Goal: Task Accomplishment & Management: Use online tool/utility

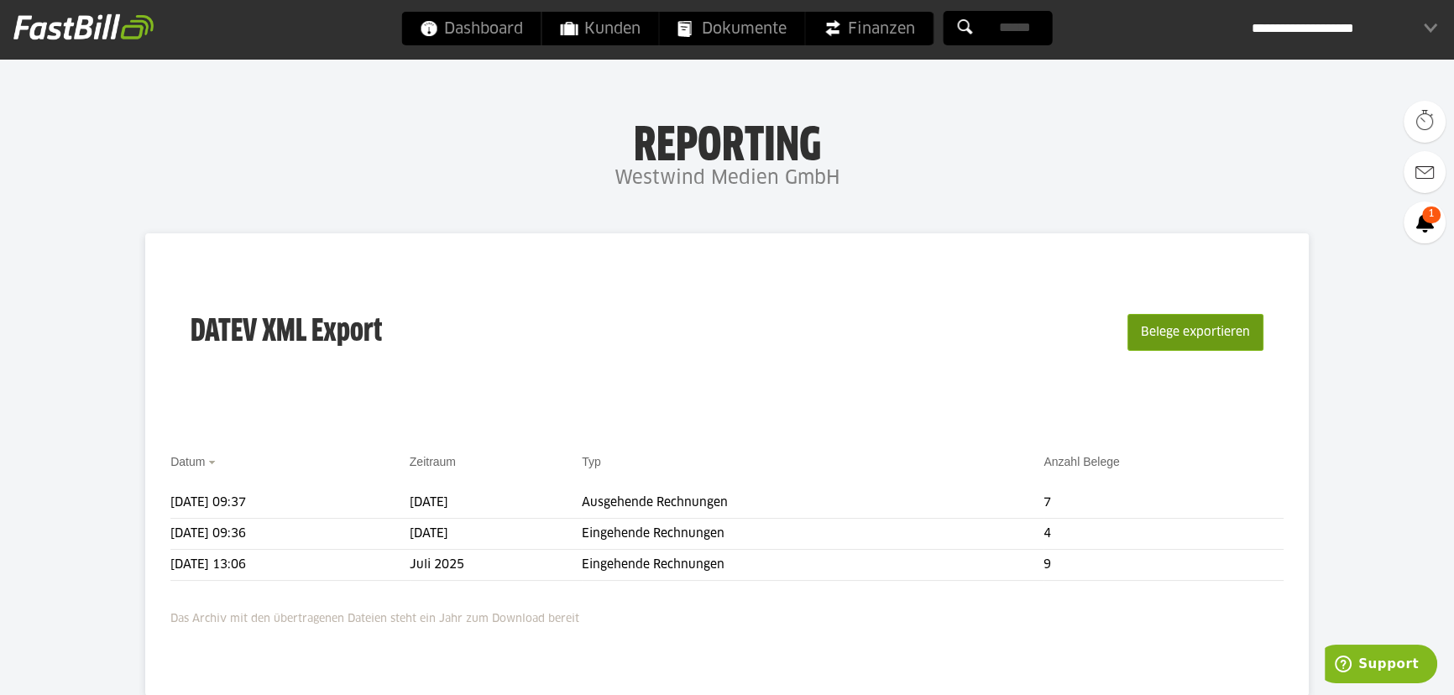
click at [1201, 341] on button "Belege exportieren" at bounding box center [1195, 332] width 136 height 37
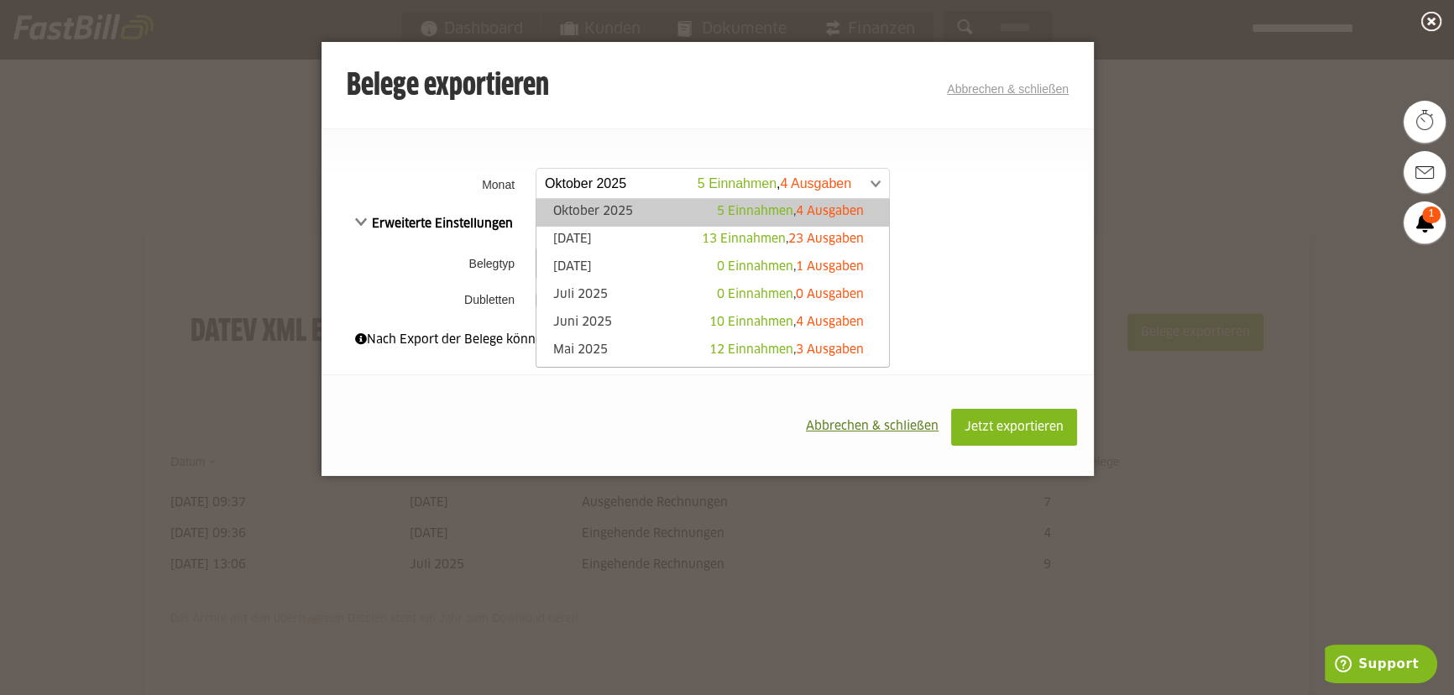
click at [859, 183] on span at bounding box center [704, 184] width 353 height 30
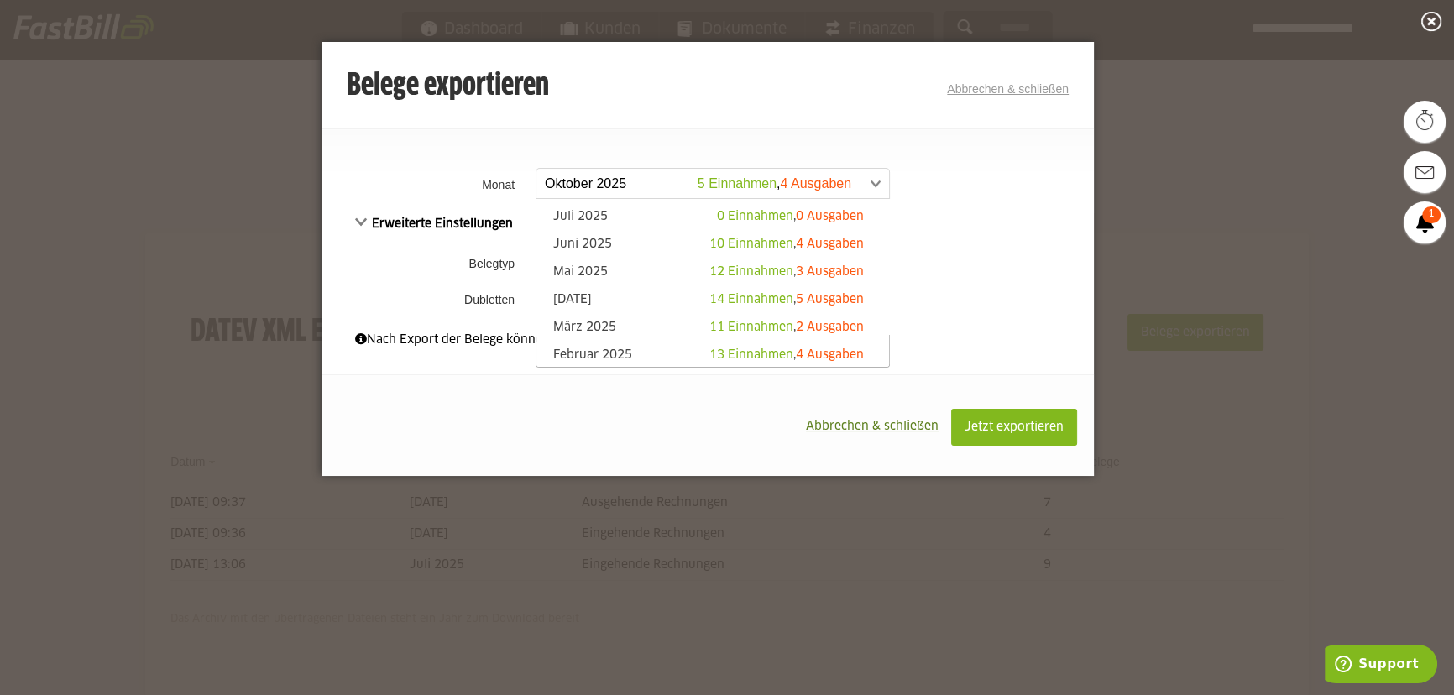
scroll to position [152, 0]
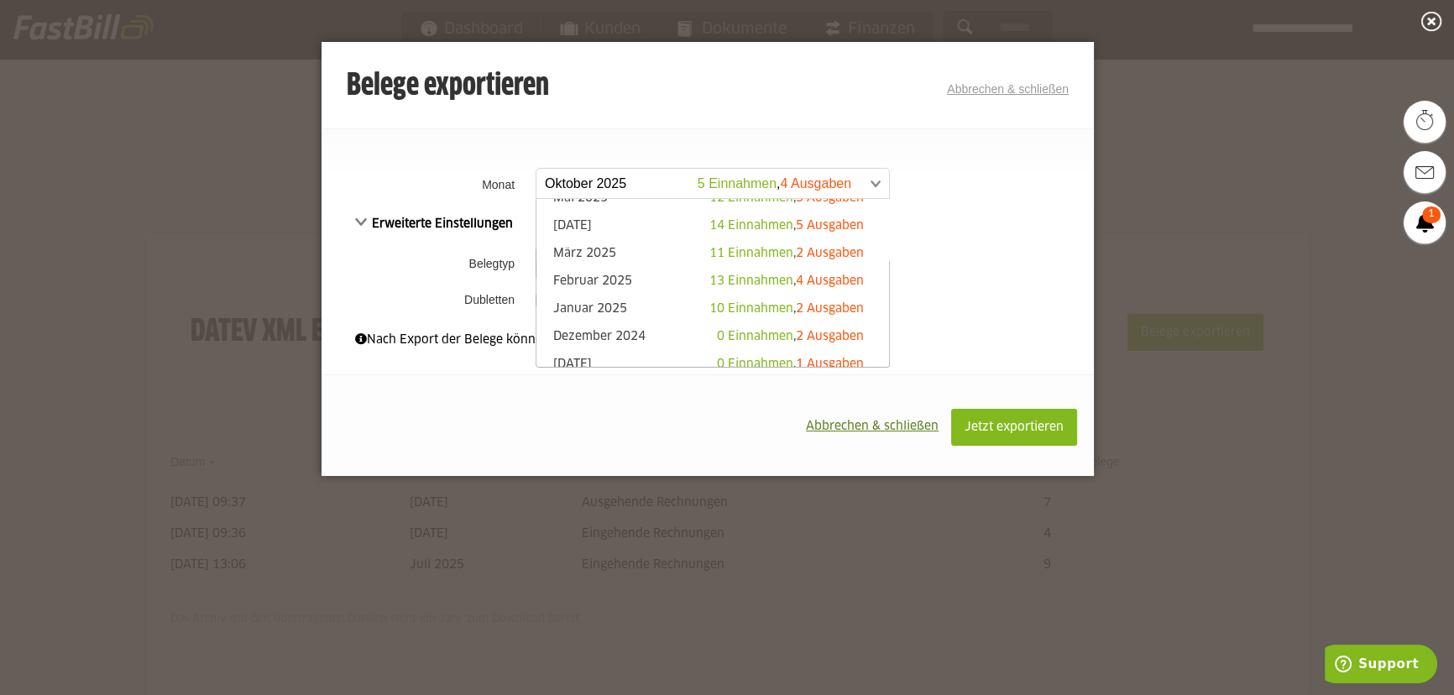
click at [676, 101] on div "Belege exportieren Abbrechen & schließen" at bounding box center [708, 87] width 722 height 34
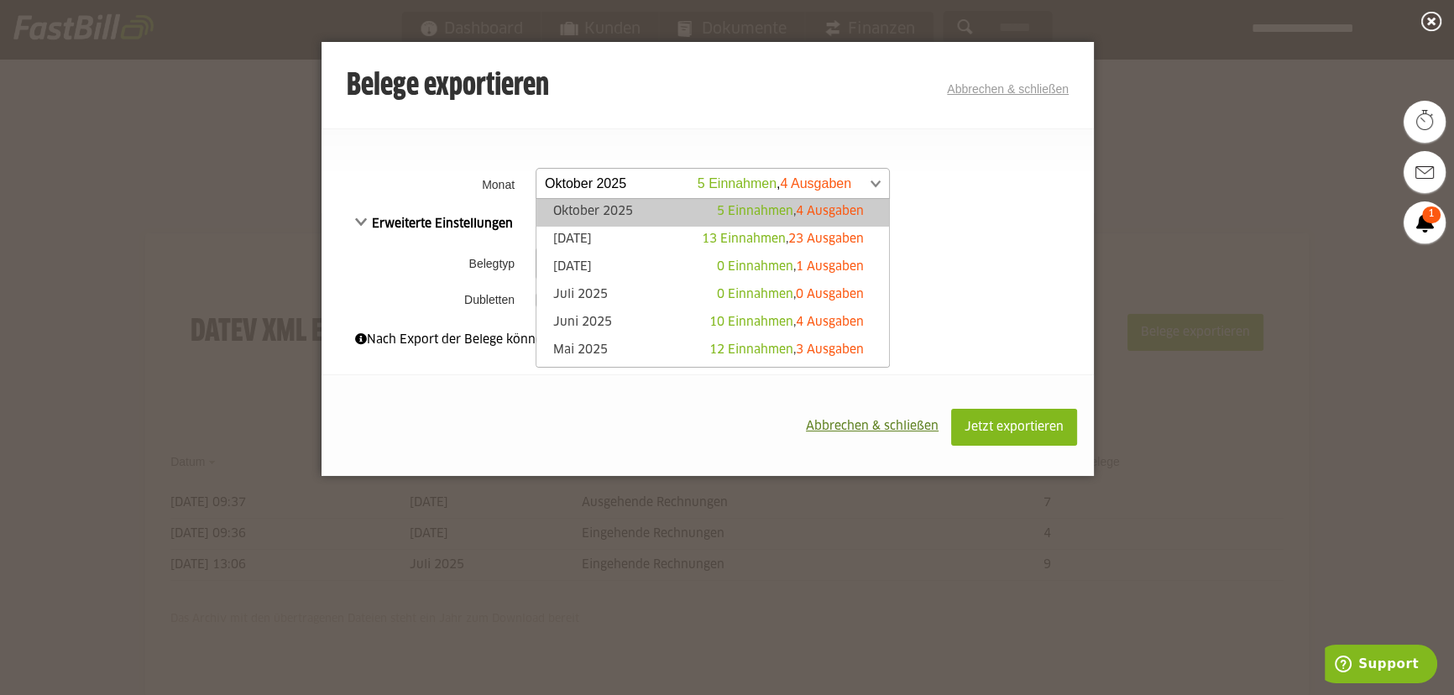
click at [832, 175] on span at bounding box center [704, 184] width 353 height 30
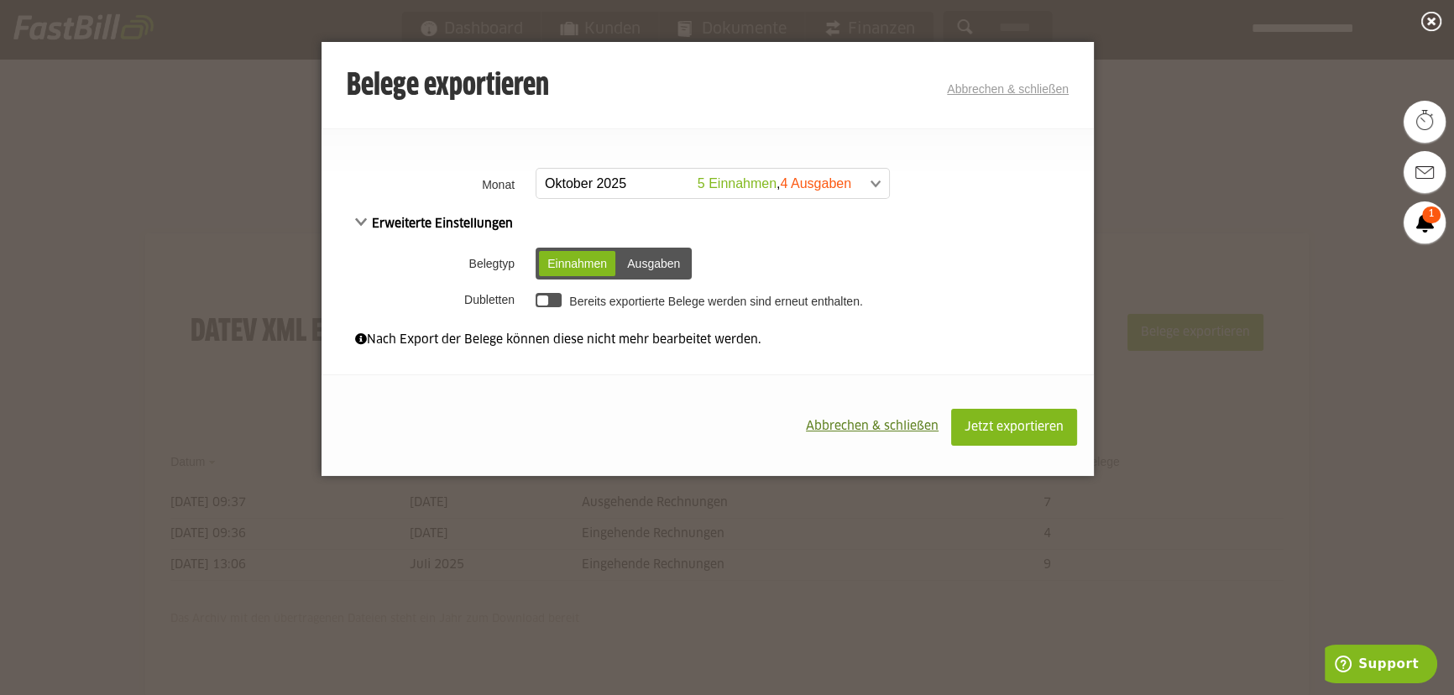
click at [1026, 88] on link "Abbrechen & schließen" at bounding box center [1008, 88] width 122 height 13
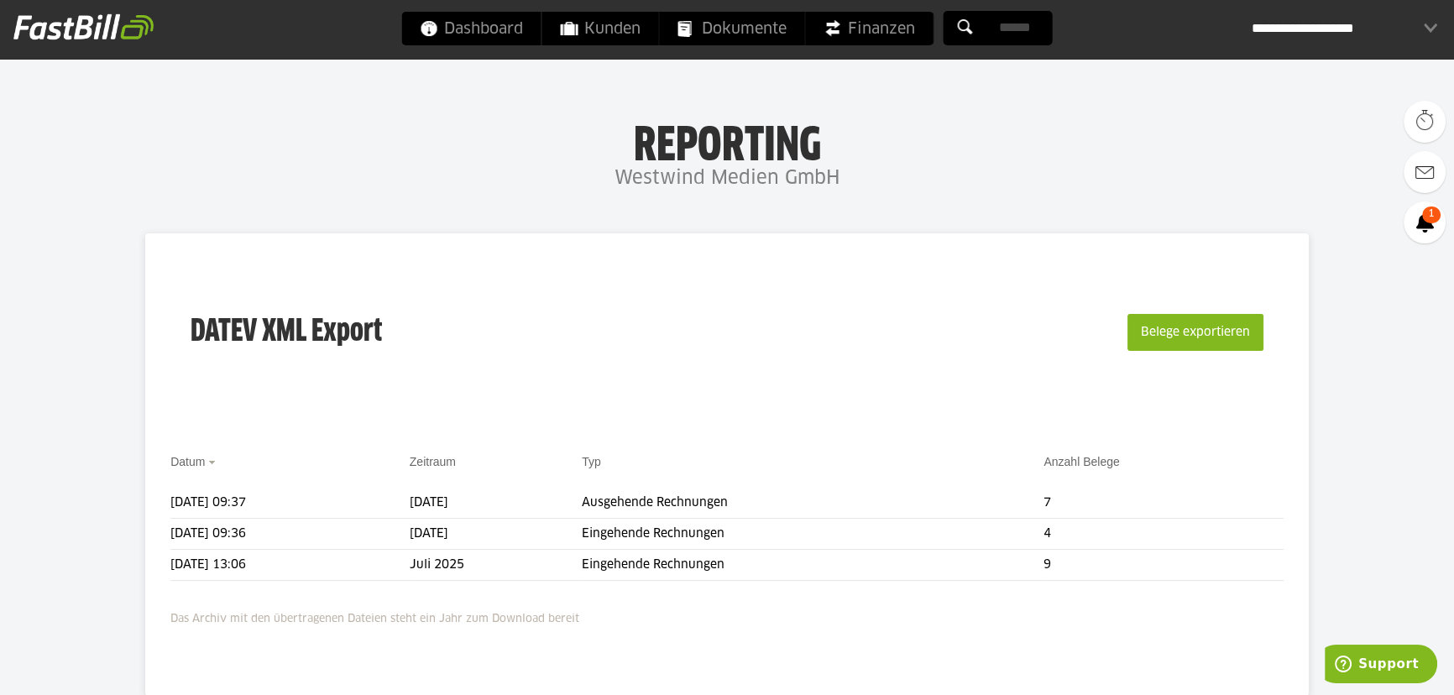
click at [1399, 37] on div "**********" at bounding box center [1345, 29] width 186 height 34
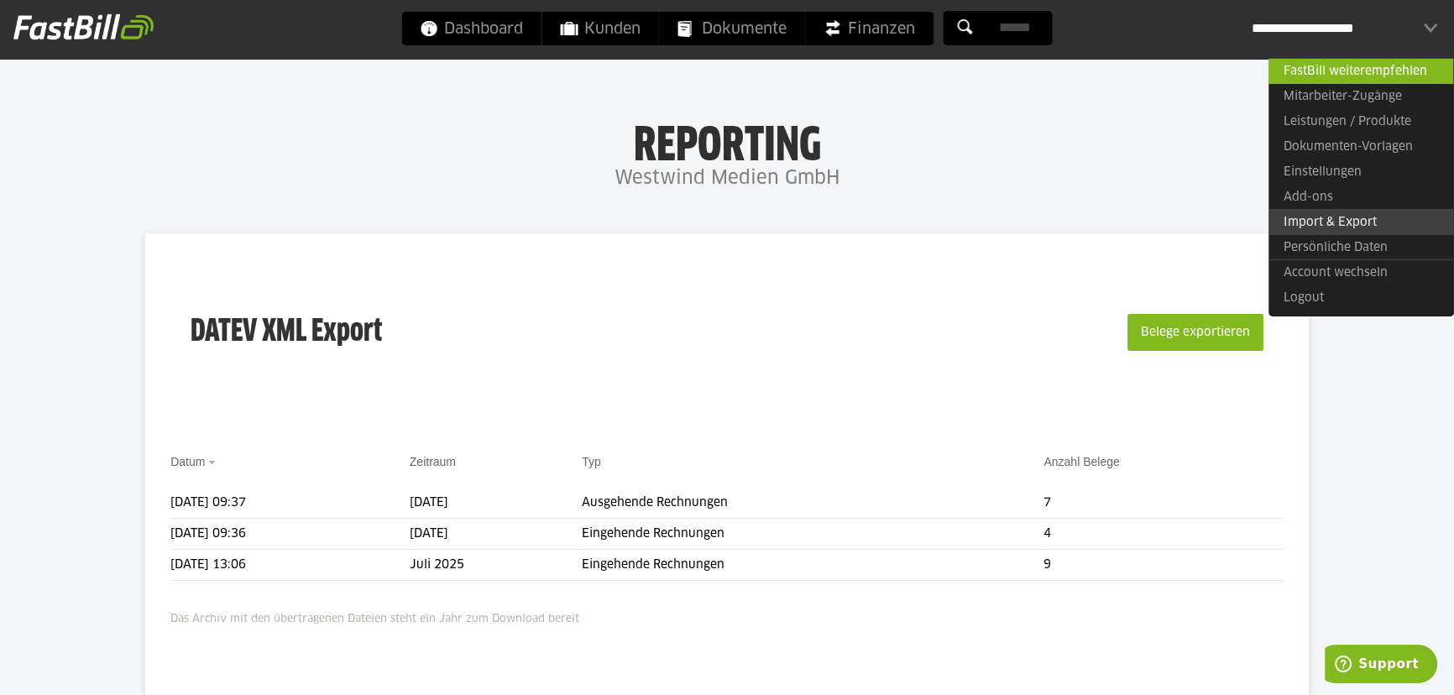
click at [1348, 217] on link "Import & Export" at bounding box center [1361, 222] width 185 height 26
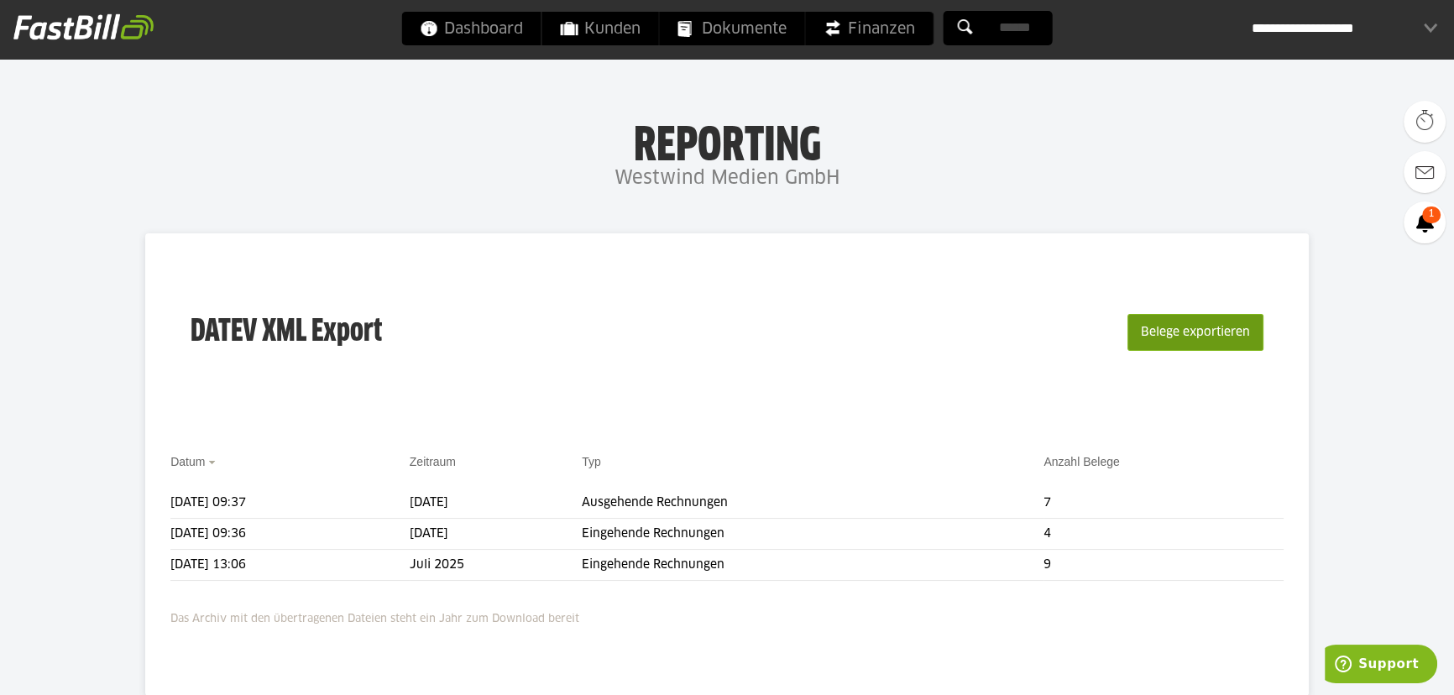
click at [1164, 327] on button "Belege exportieren" at bounding box center [1195, 332] width 136 height 37
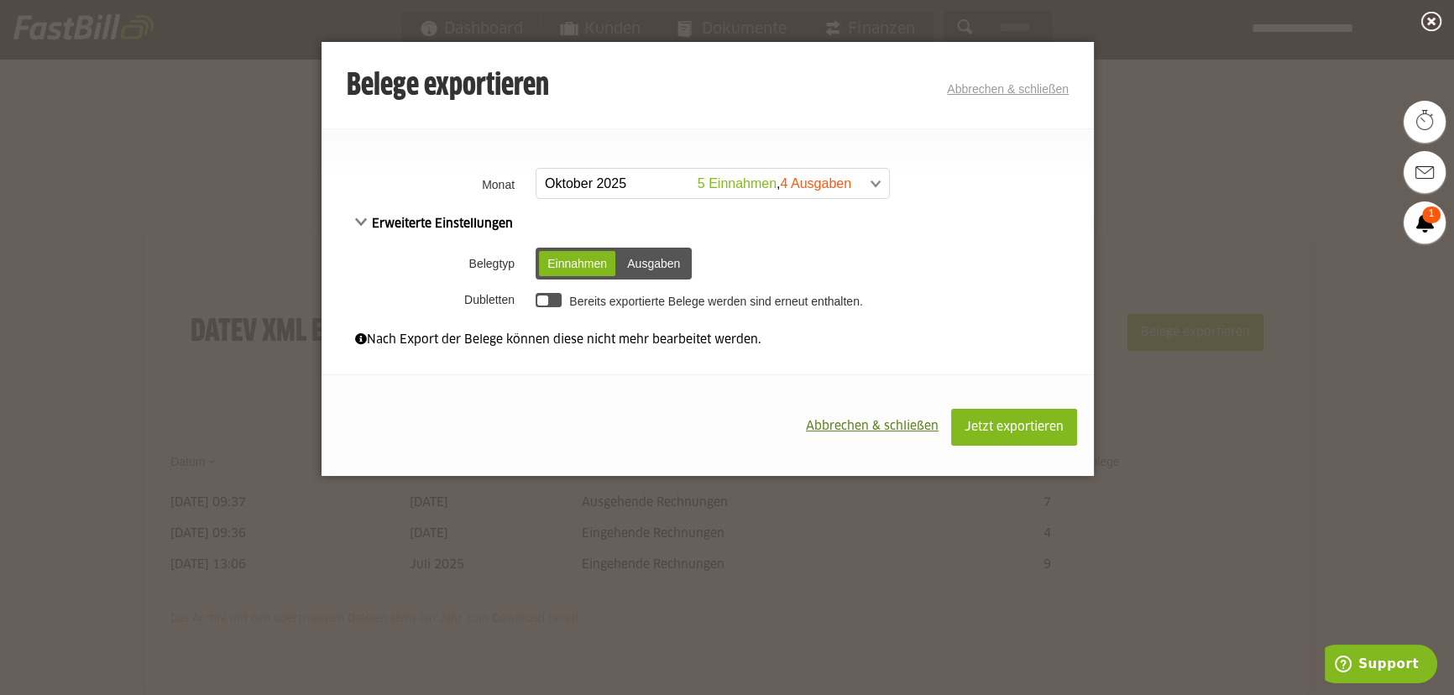
click at [870, 193] on span at bounding box center [704, 184] width 353 height 30
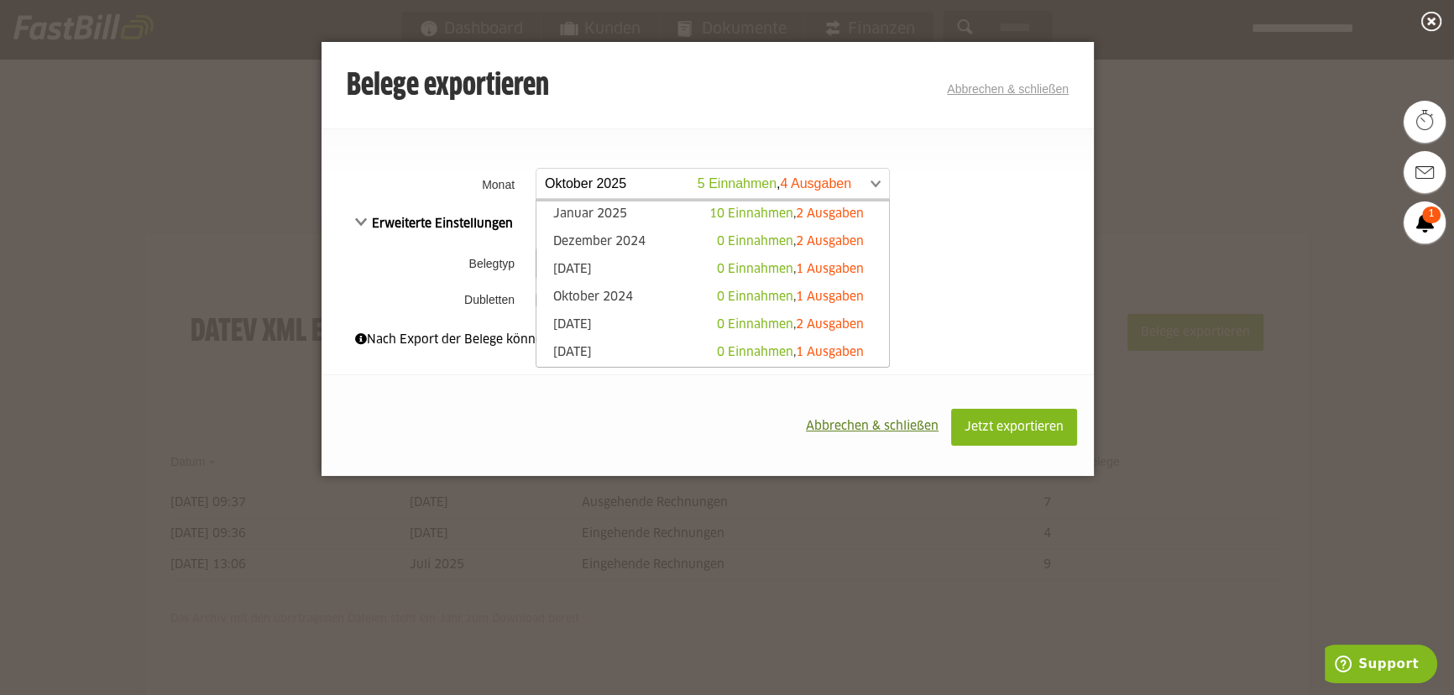
scroll to position [458, 0]
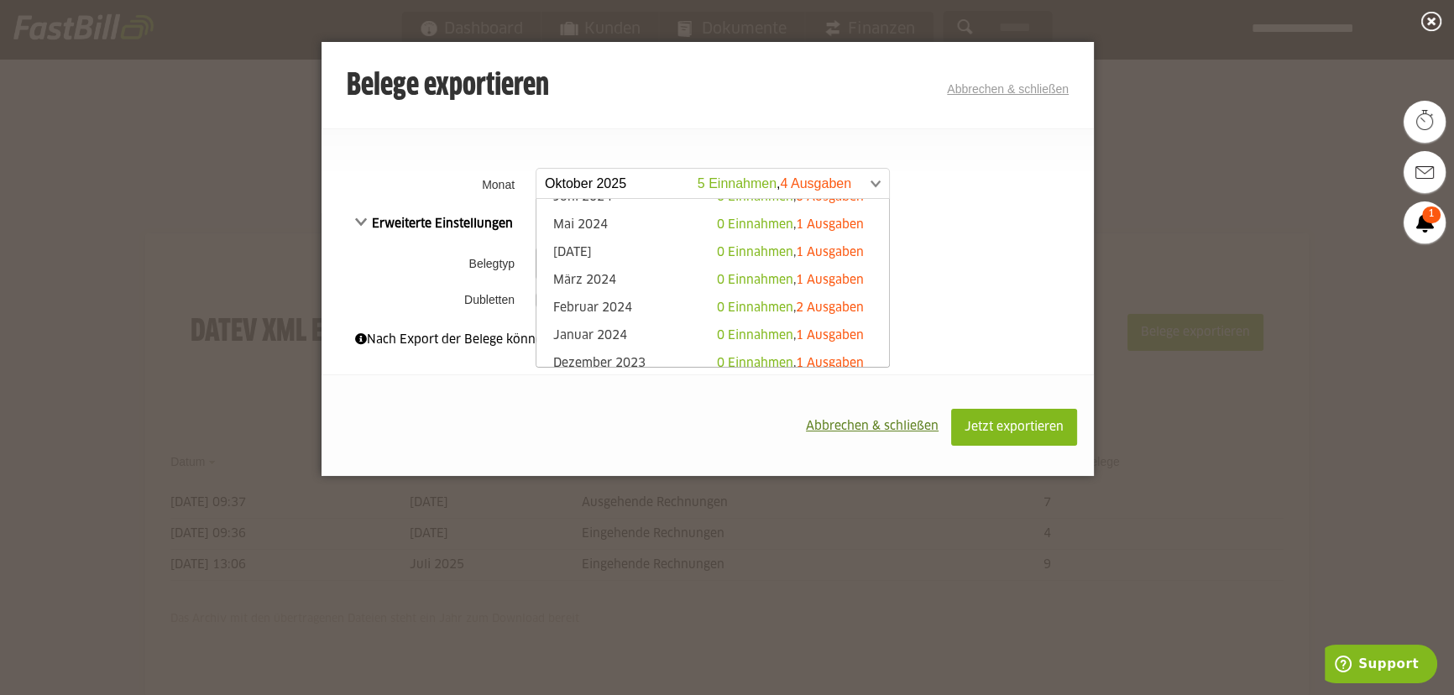
click at [959, 224] on div "Erweiterte Einstellungen Belegtyp Einnahmen Ausgaben Einnahmen Ausgaben [GEOGRA…" at bounding box center [708, 264] width 772 height 100
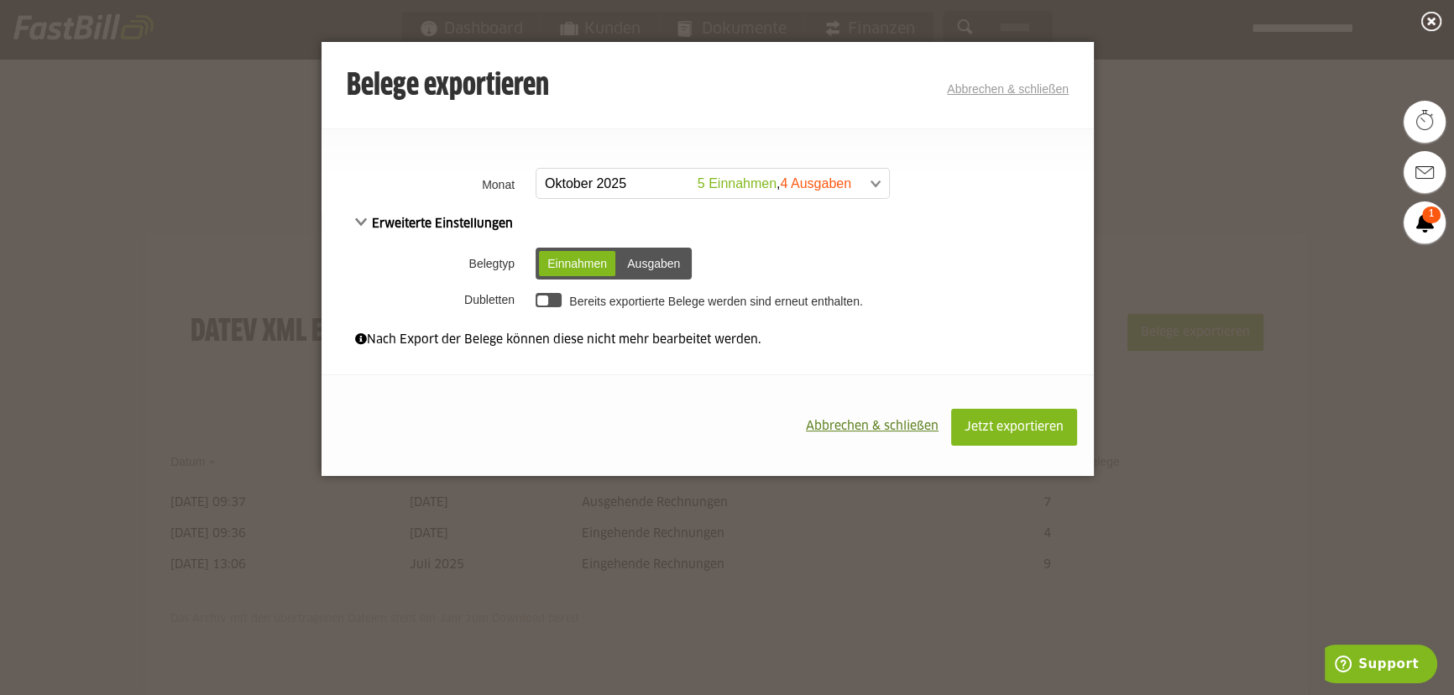
click at [633, 260] on div "Ausgaben" at bounding box center [654, 263] width 70 height 25
click at [830, 184] on span at bounding box center [704, 184] width 353 height 30
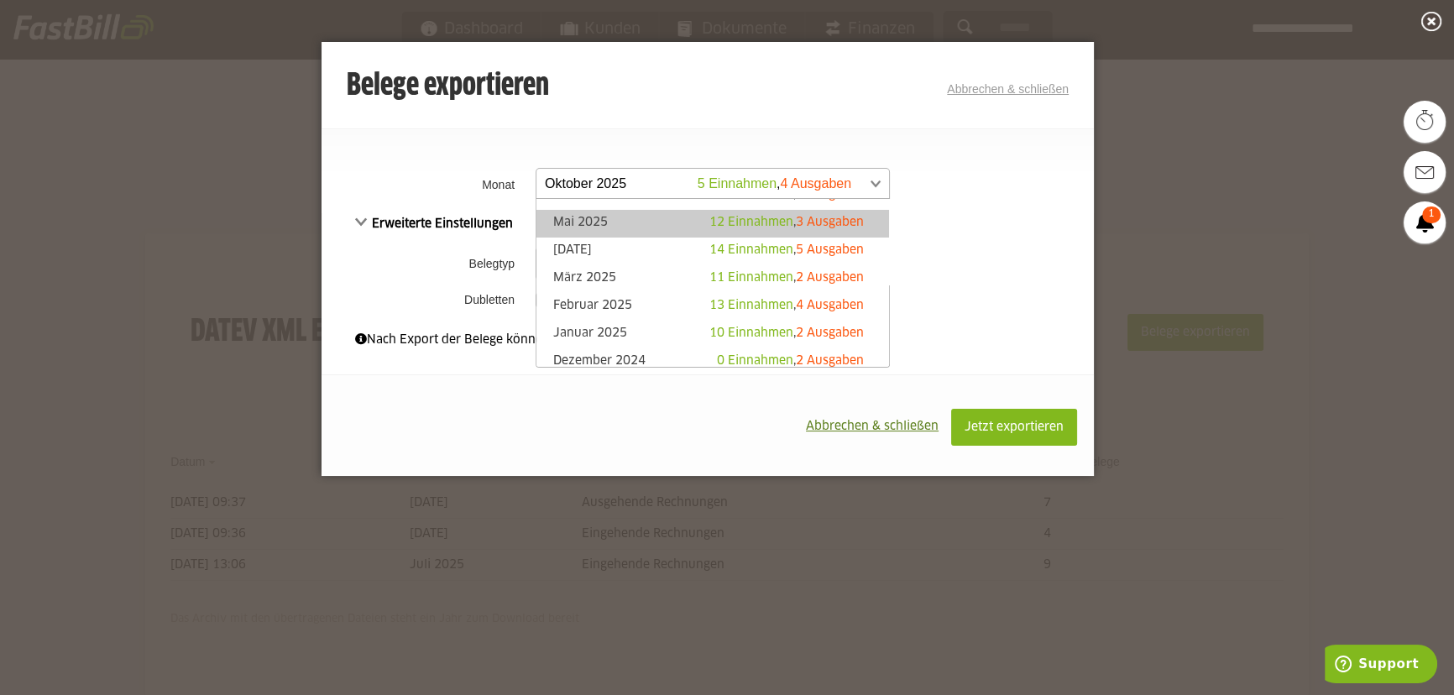
scroll to position [152, 0]
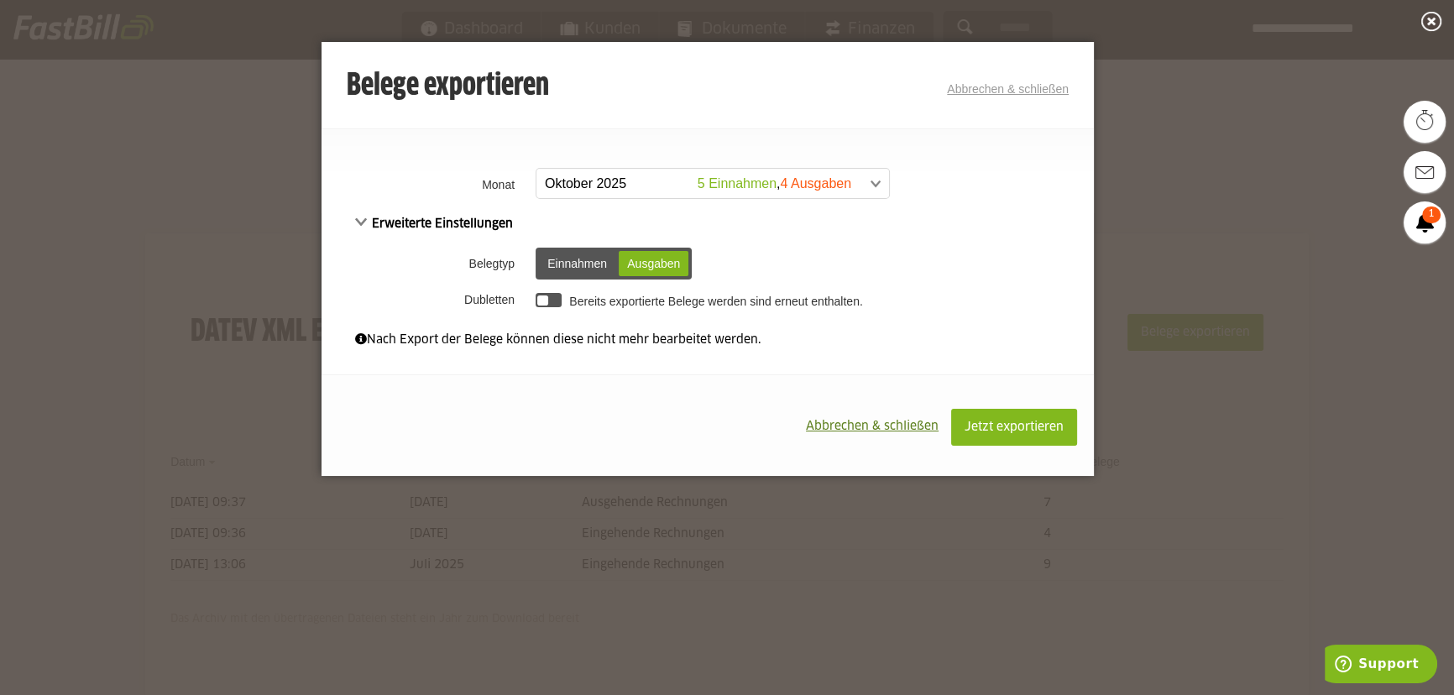
click at [969, 292] on td "Bereits exportierte Belege werden sind erneut enthalten." at bounding box center [812, 299] width 562 height 29
click at [1043, 90] on link "Abbrechen & schließen" at bounding box center [1008, 88] width 122 height 13
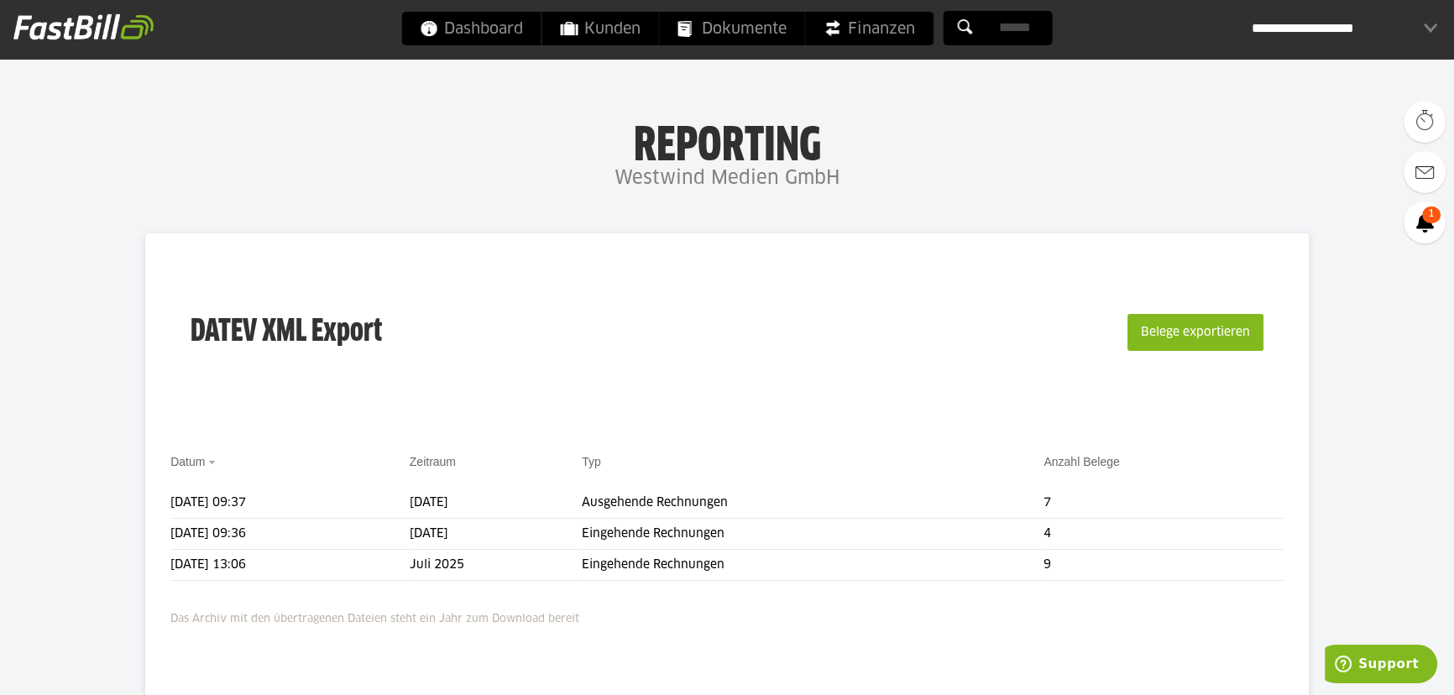
click at [1314, 6] on div "Dashboard Kunden Dokumente Finanzen" at bounding box center [727, 29] width 1454 height 59
click at [1318, 17] on div "**********" at bounding box center [1345, 29] width 186 height 34
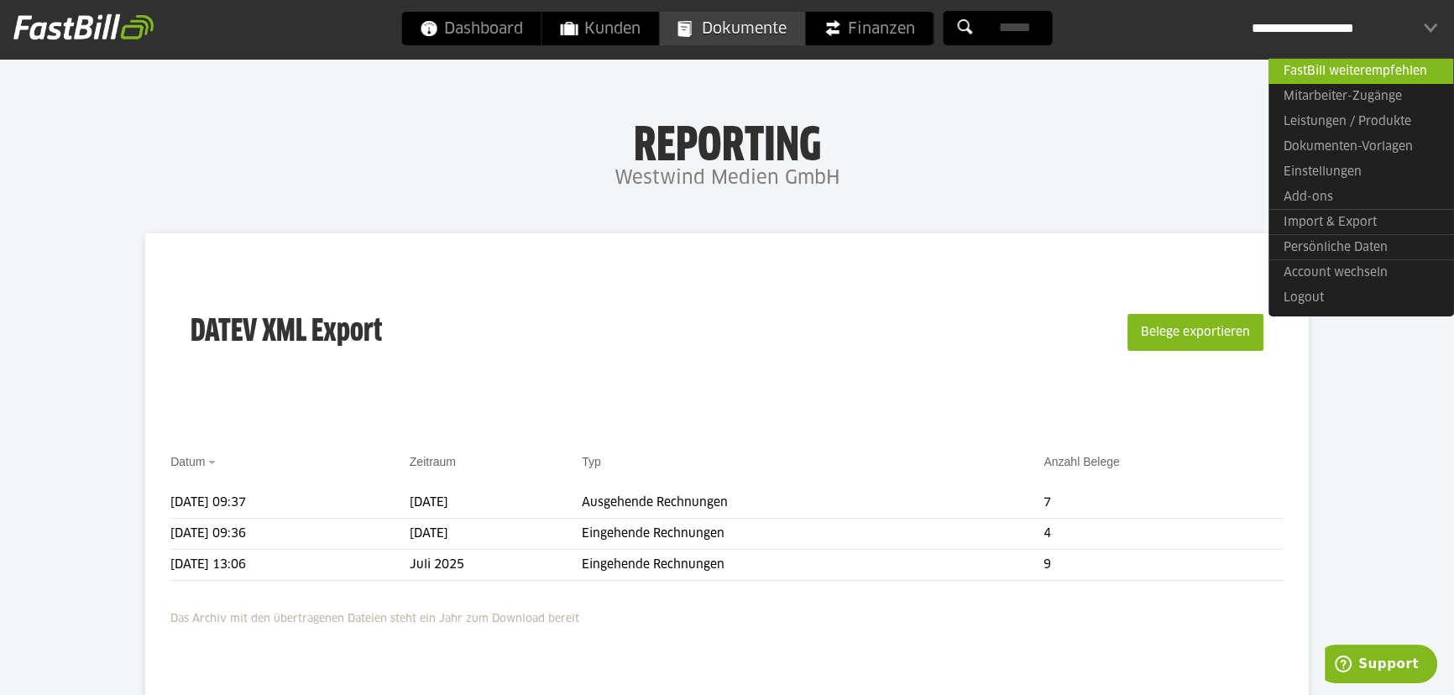
click at [766, 31] on span "Dokumente" at bounding box center [732, 29] width 108 height 34
